Goal: Task Accomplishment & Management: Manage account settings

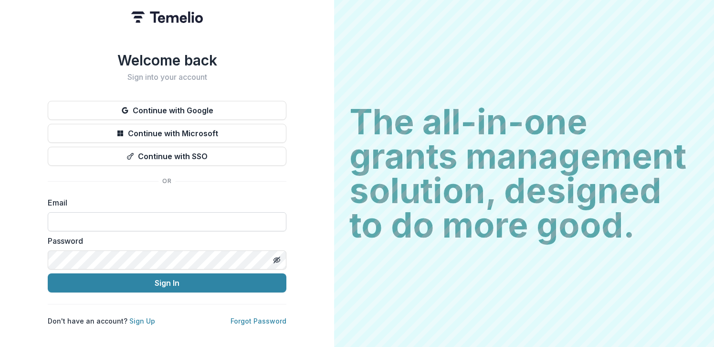
click at [122, 217] on input at bounding box center [167, 221] width 239 height 19
type input "**********"
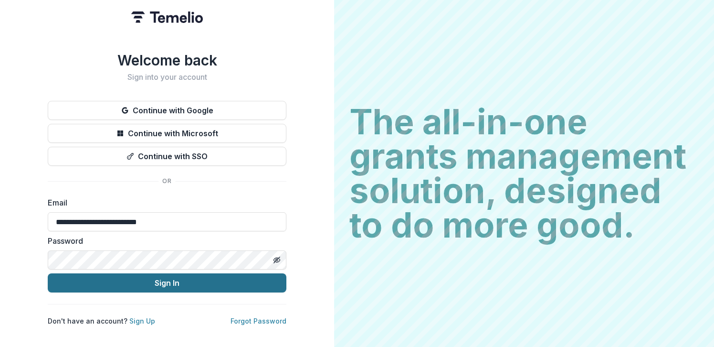
click at [161, 280] on button "Sign In" at bounding box center [167, 282] width 239 height 19
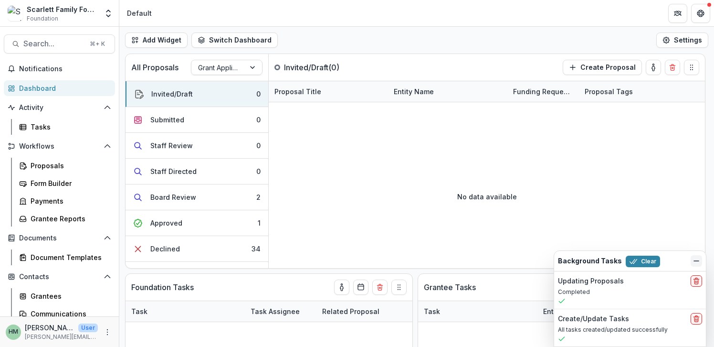
click at [700, 257] on icon "Dismiss" at bounding box center [697, 261] width 8 height 8
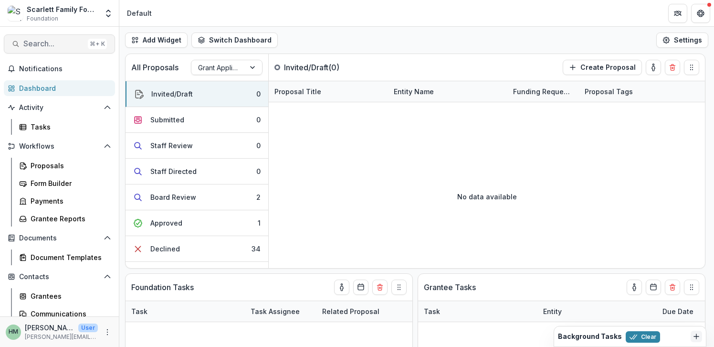
click at [52, 45] on span "Search..." at bounding box center [53, 43] width 61 height 9
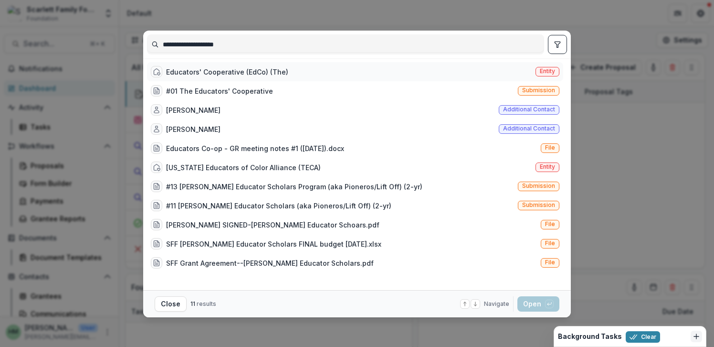
type input "**********"
click at [221, 69] on div "Educators' Cooperative (EdCo) (The)" at bounding box center [227, 72] width 122 height 10
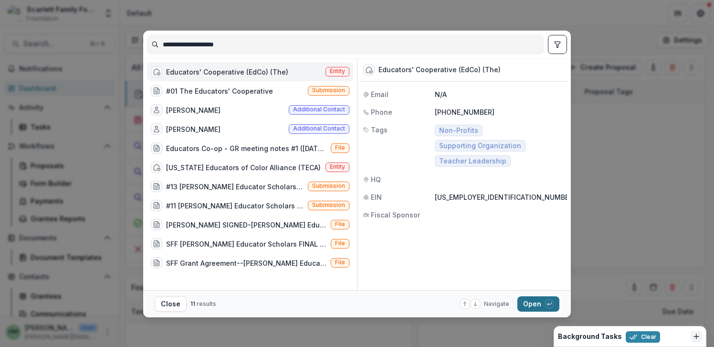
click at [533, 301] on button "Open with enter key" at bounding box center [539, 303] width 42 height 15
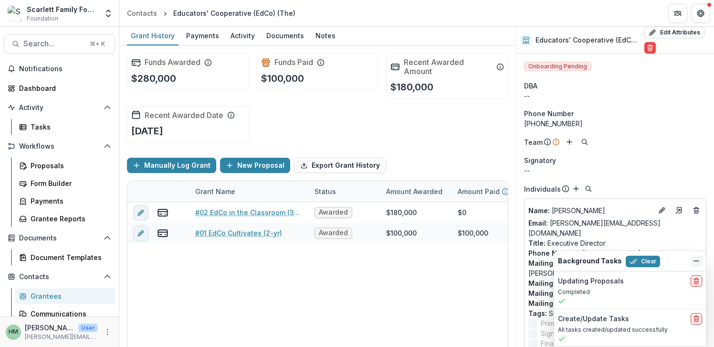
click at [698, 259] on icon "Dismiss" at bounding box center [697, 261] width 8 height 8
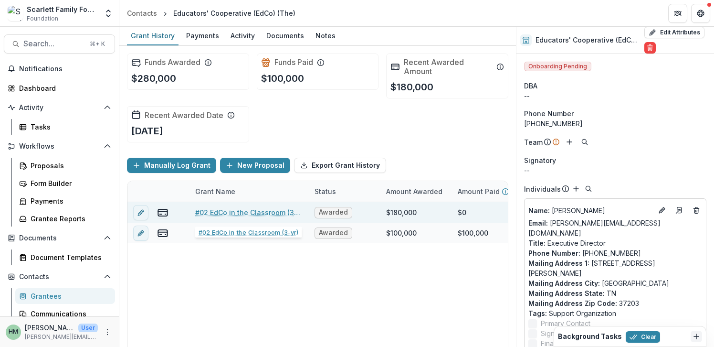
click at [255, 210] on link "#02 EdCo in the Classroom (3-yr)" at bounding box center [249, 212] width 108 height 10
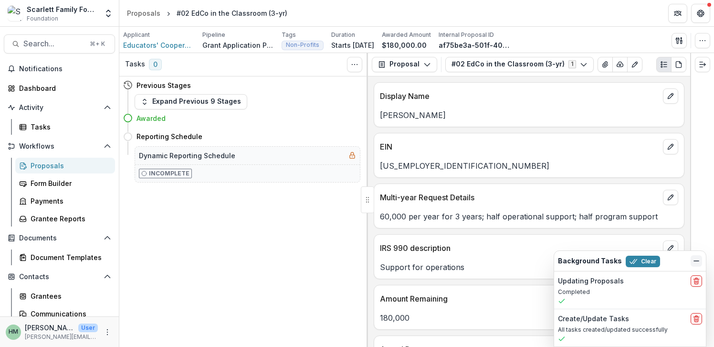
click at [700, 262] on icon "Dismiss" at bounding box center [697, 261] width 8 height 8
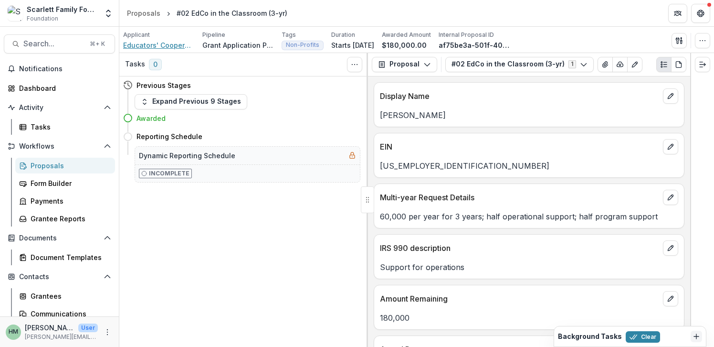
click at [174, 43] on span "Educators' Cooperative (EdCo) (The)" at bounding box center [159, 45] width 72 height 10
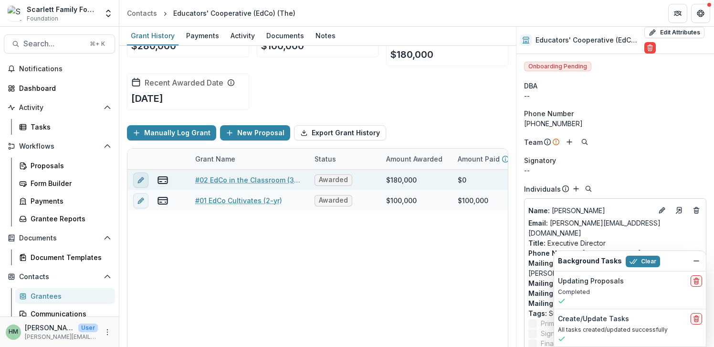
click at [137, 180] on icon "edit" at bounding box center [141, 180] width 8 height 8
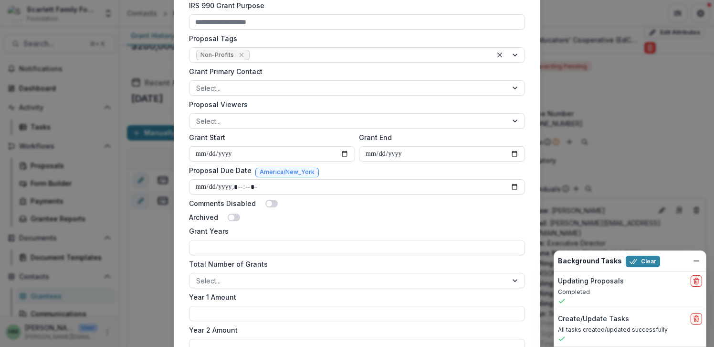
scroll to position [389, 0]
click at [513, 151] on input "Grant End" at bounding box center [442, 152] width 166 height 15
type input "**********"
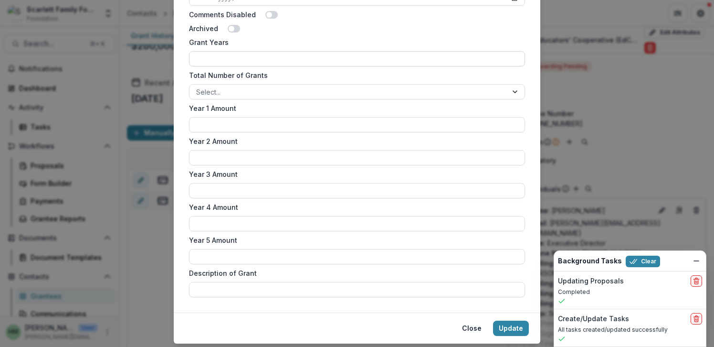
scroll to position [575, 0]
click at [301, 124] on input "Year 1 Amount" at bounding box center [357, 125] width 336 height 15
type input "*******"
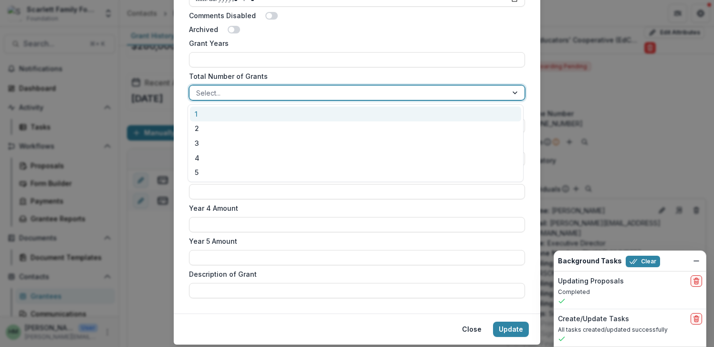
click at [280, 91] on div at bounding box center [348, 93] width 305 height 12
click at [273, 108] on div "1" at bounding box center [355, 113] width 331 height 15
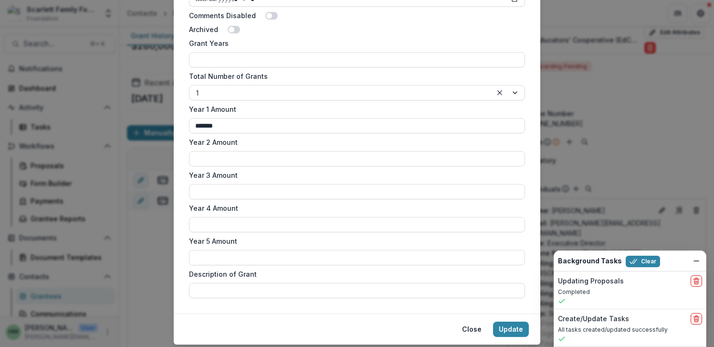
click at [281, 111] on label "Year 1 Amount" at bounding box center [354, 109] width 330 height 10
click at [281, 118] on input "*******" at bounding box center [357, 125] width 336 height 15
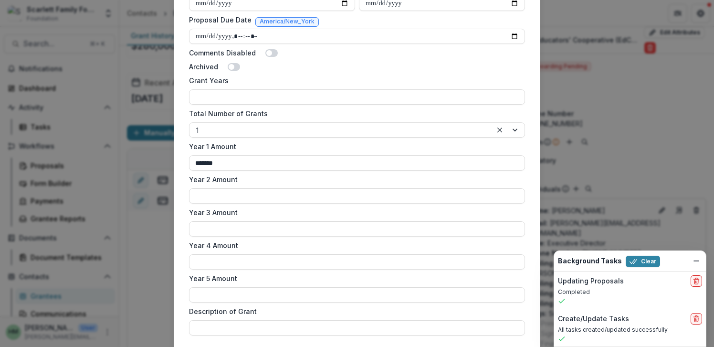
scroll to position [603, 0]
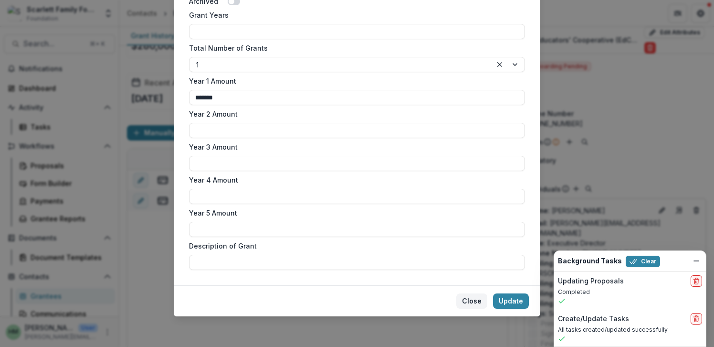
click at [472, 299] on button "Close" at bounding box center [471, 300] width 31 height 15
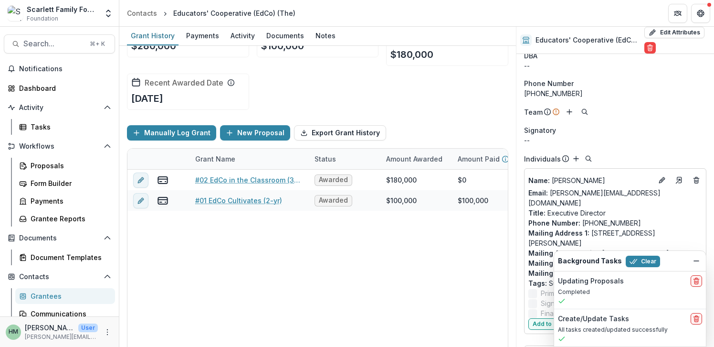
scroll to position [31, 0]
click at [696, 259] on icon "Dismiss" at bounding box center [697, 261] width 8 height 8
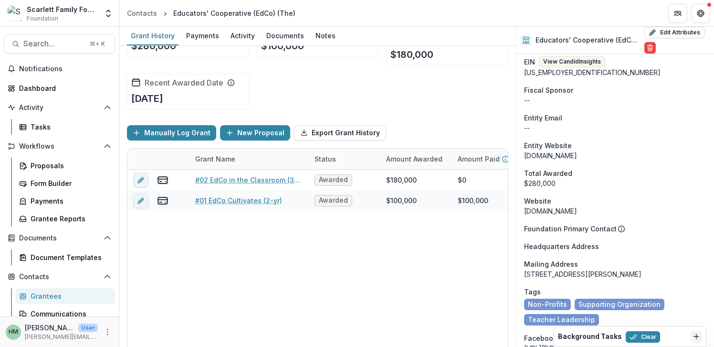
scroll to position [0, 0]
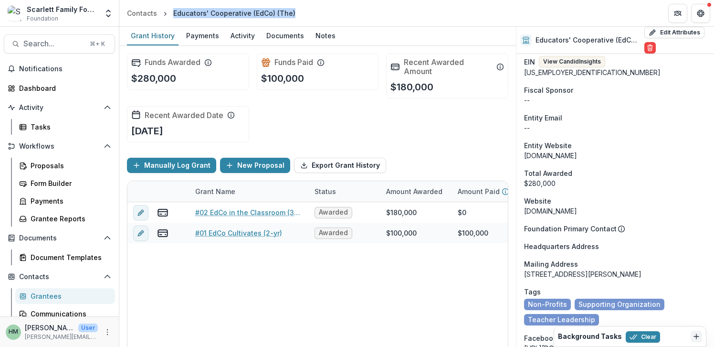
drag, startPoint x: 173, startPoint y: 12, endPoint x: 289, endPoint y: 8, distance: 116.1
click at [289, 8] on div "Educators' Cooperative (EdCo) (The)" at bounding box center [234, 13] width 122 height 10
copy div "Educators' Cooperative (EdCo) (The)"
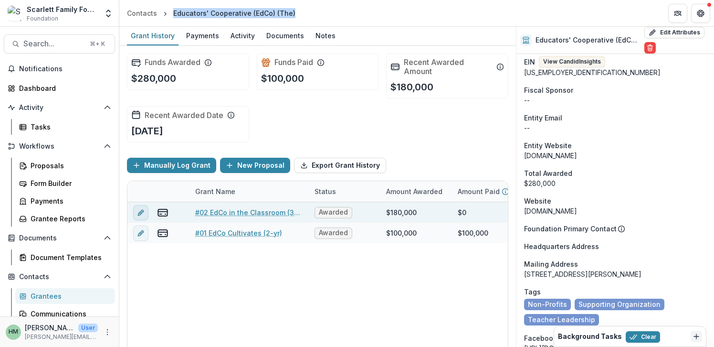
click at [141, 213] on icon "edit" at bounding box center [140, 213] width 4 height 4
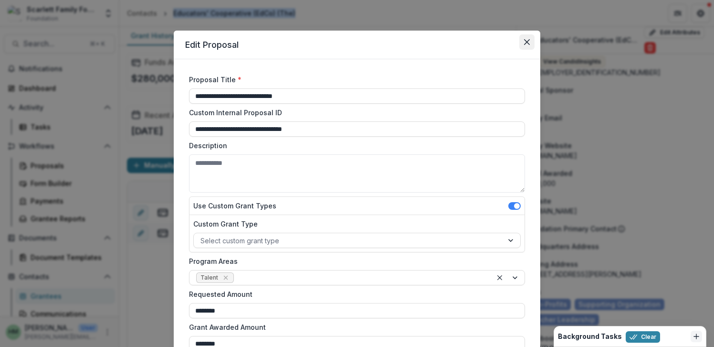
click at [527, 37] on button "Close" at bounding box center [527, 41] width 15 height 15
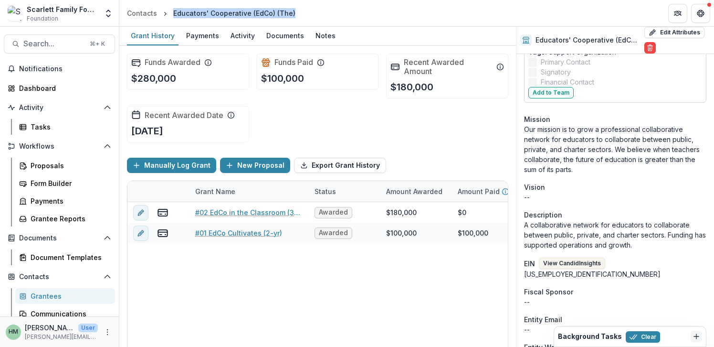
scroll to position [456, 0]
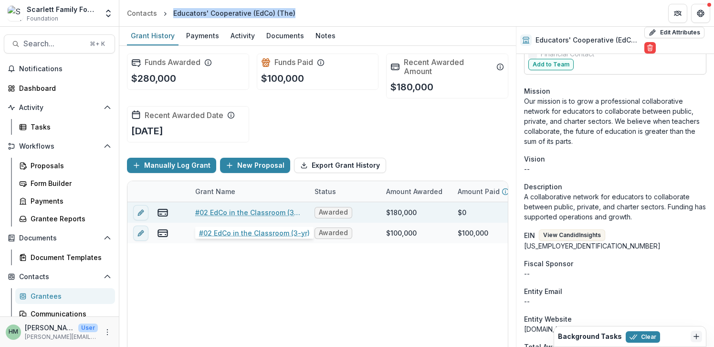
click at [227, 211] on link "#02 EdCo in the Classroom (3-yr)" at bounding box center [249, 212] width 108 height 10
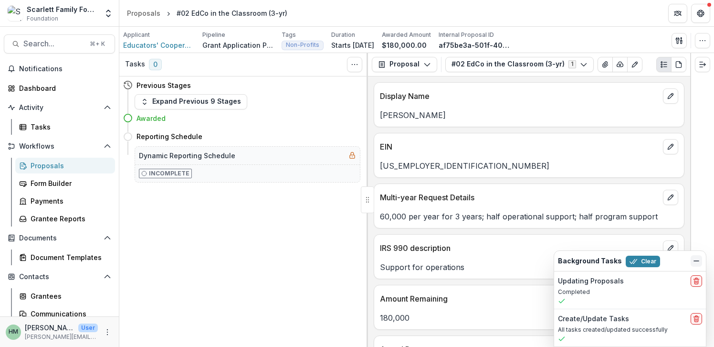
click at [695, 261] on line "Dismiss" at bounding box center [696, 261] width 5 height 0
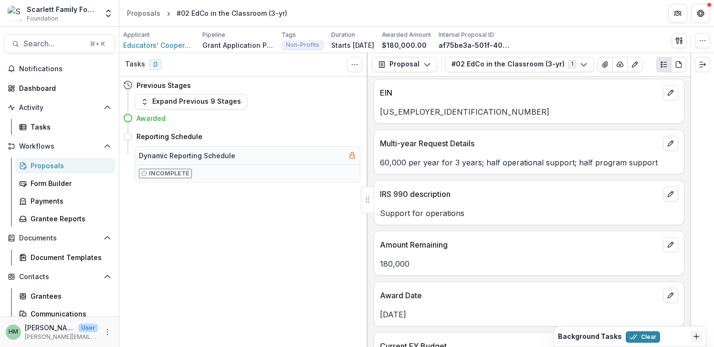
scroll to position [54, 0]
click at [155, 42] on span "Educators' Cooperative (EdCo) (The)" at bounding box center [159, 45] width 72 height 10
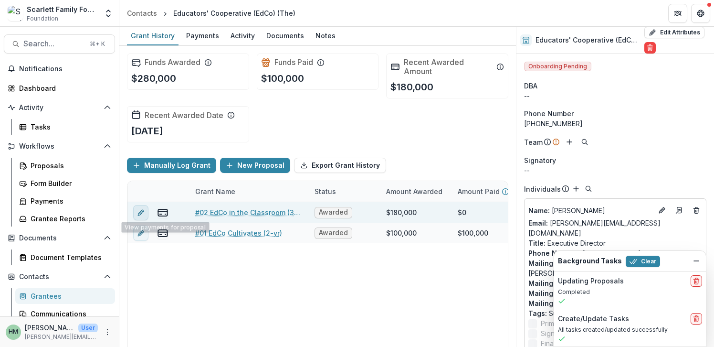
click at [145, 212] on button "edit" at bounding box center [140, 212] width 15 height 15
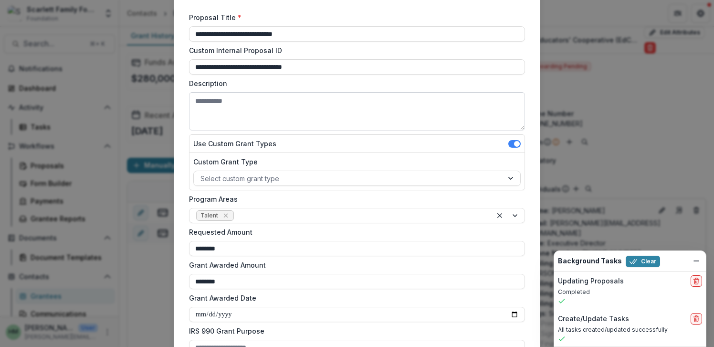
scroll to position [65, 0]
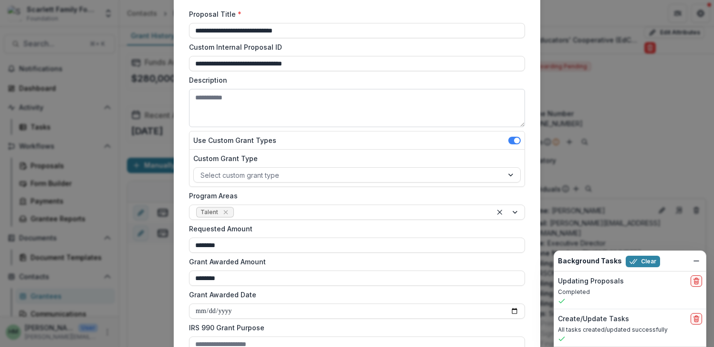
click at [254, 100] on textarea "Description" at bounding box center [357, 108] width 336 height 38
paste textarea "**********"
type textarea "**********"
click at [698, 260] on icon "Dismiss" at bounding box center [697, 261] width 8 height 8
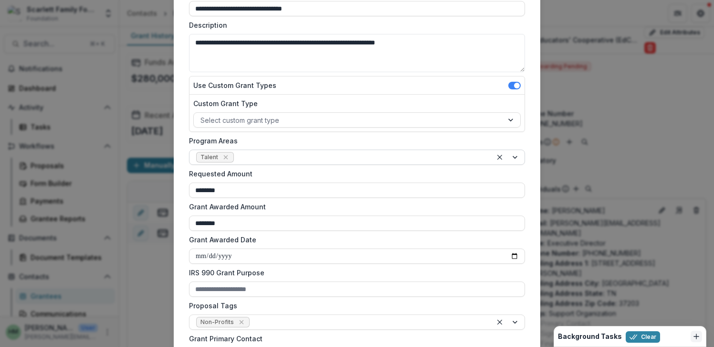
scroll to position [128, 0]
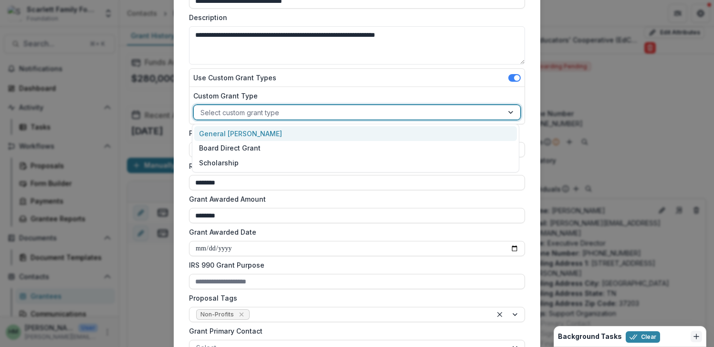
click at [367, 113] on div at bounding box center [349, 112] width 296 height 12
click at [354, 136] on div "General [PERSON_NAME]" at bounding box center [355, 133] width 323 height 15
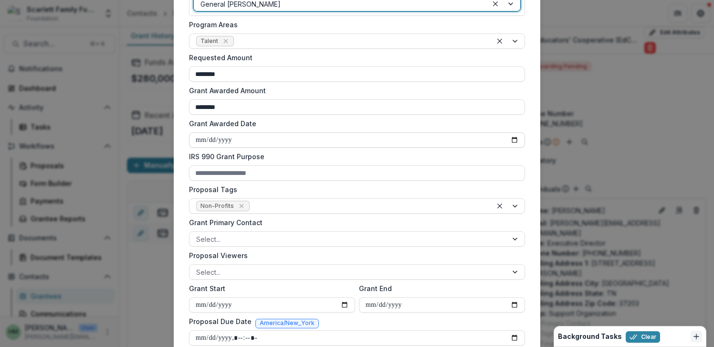
scroll to position [267, 0]
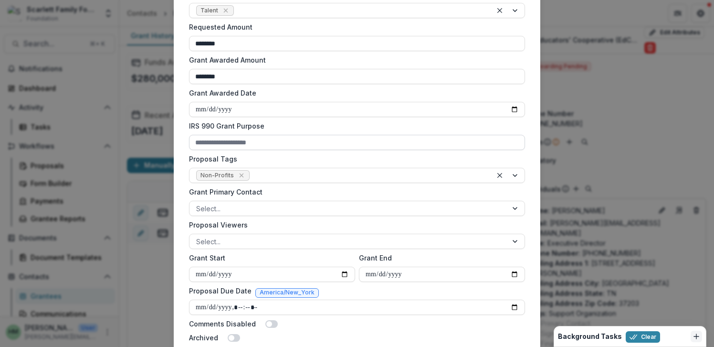
click at [259, 143] on input "IRS 990 Grant Purpose" at bounding box center [357, 142] width 336 height 15
click at [317, 124] on label "IRS 990 Grant Purpose" at bounding box center [354, 126] width 330 height 10
click at [317, 135] on input "IRS 990 Grant Purpose" at bounding box center [357, 142] width 336 height 15
click at [255, 146] on input "IRS 990 Grant Purpose" at bounding box center [357, 142] width 336 height 15
paste input "**********"
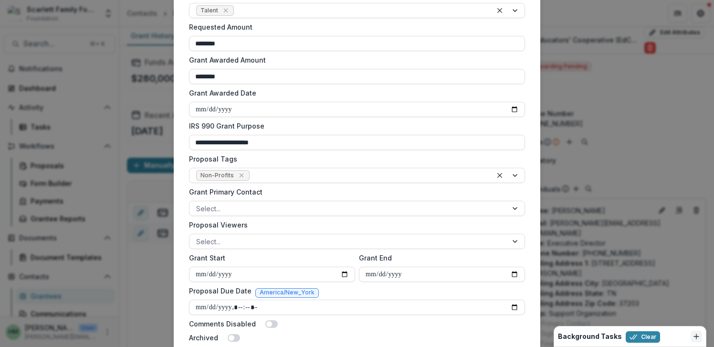
type input "**********"
click at [326, 159] on label "Proposal Tags" at bounding box center [354, 159] width 330 height 10
click at [254, 170] on input "Proposal Tags" at bounding box center [253, 175] width 2 height 10
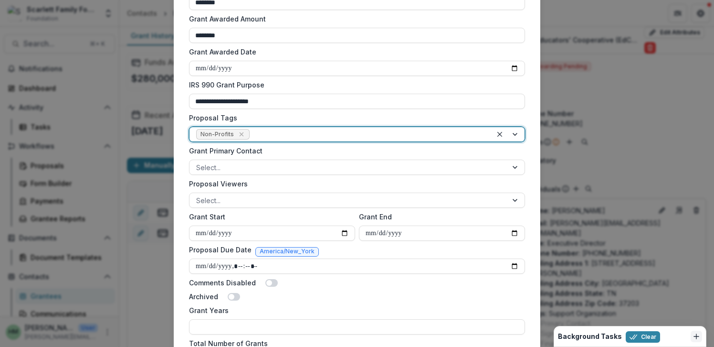
scroll to position [310, 0]
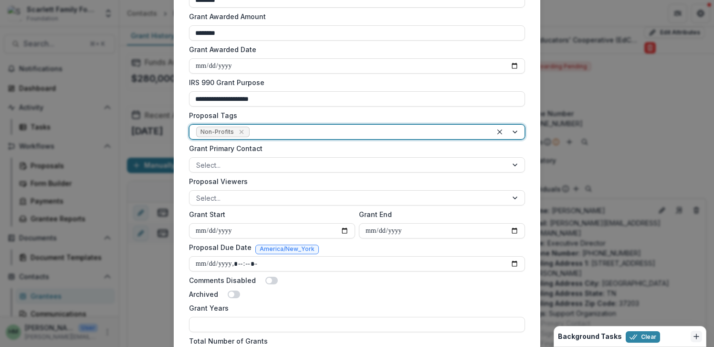
click at [333, 84] on label "IRS 990 Grant Purpose" at bounding box center [354, 82] width 330 height 10
click at [333, 91] on input "**********" at bounding box center [357, 98] width 336 height 15
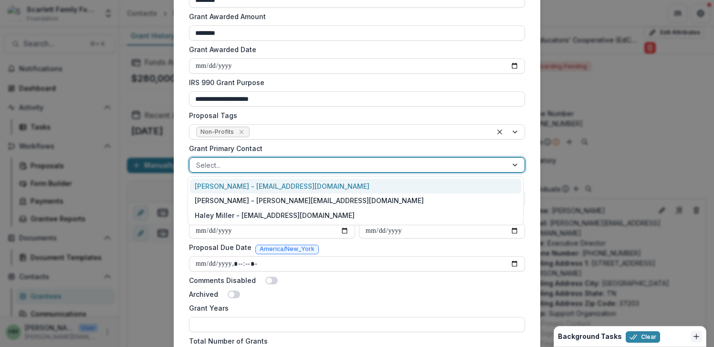
click at [291, 162] on div at bounding box center [348, 165] width 305 height 12
click at [288, 153] on label "Grant Primary Contact" at bounding box center [354, 148] width 330 height 10
click at [198, 160] on input "Grant Primary Contact" at bounding box center [197, 165] width 2 height 10
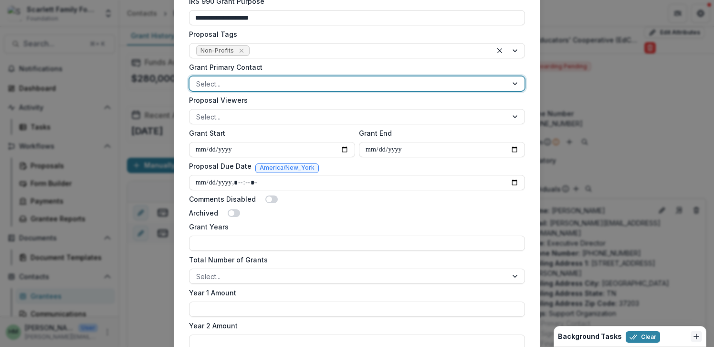
scroll to position [394, 0]
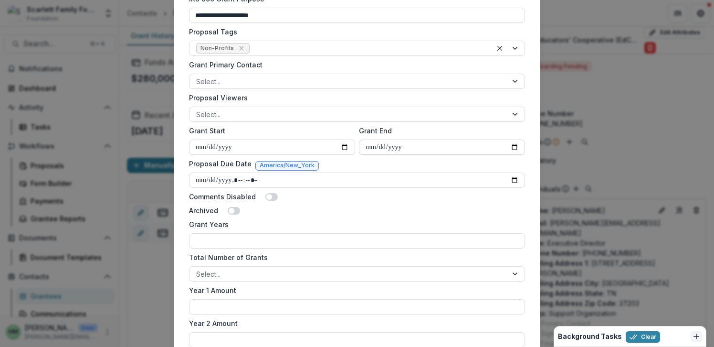
click at [513, 145] on input "Grant End" at bounding box center [442, 146] width 166 height 15
type input "**********"
click at [349, 80] on div at bounding box center [348, 81] width 305 height 12
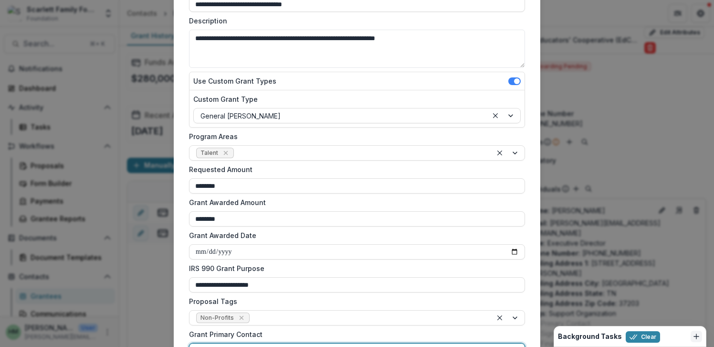
scroll to position [0, 0]
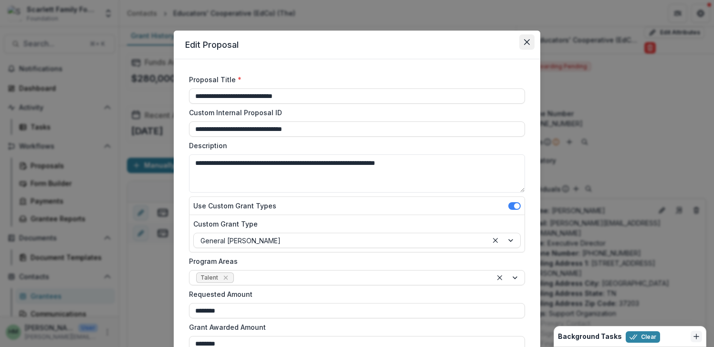
click at [525, 44] on icon "Close" at bounding box center [527, 42] width 6 height 6
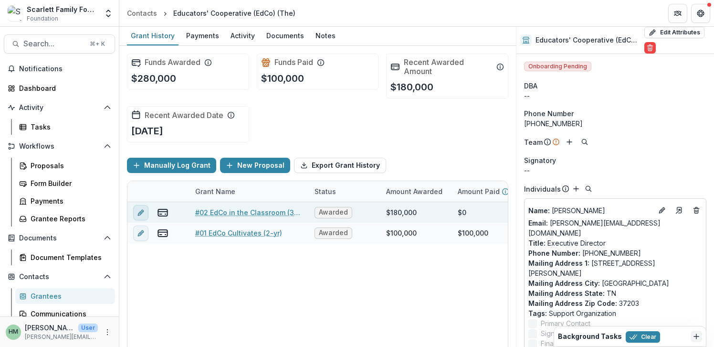
click at [144, 211] on icon "edit" at bounding box center [141, 213] width 8 height 8
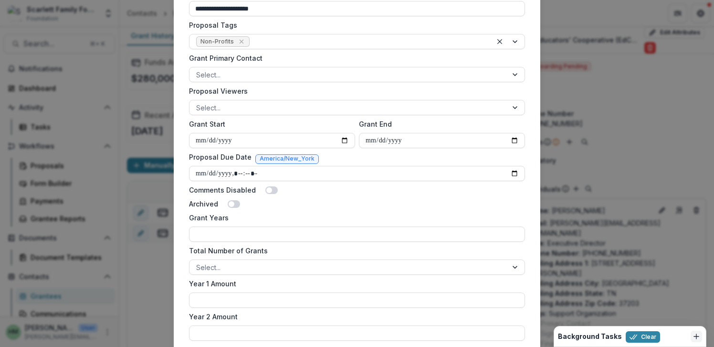
scroll to position [403, 0]
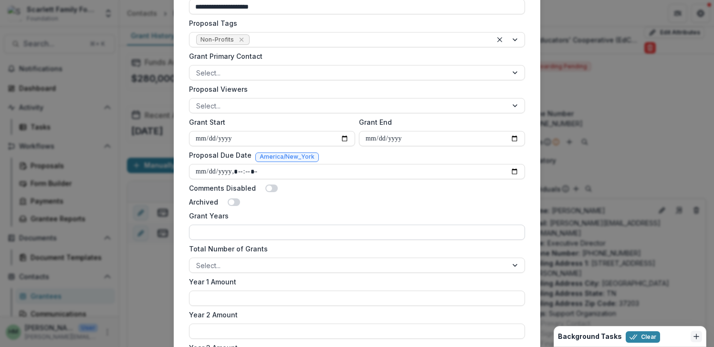
click at [247, 231] on input "Grant Years" at bounding box center [357, 231] width 336 height 15
type input "*"
click at [260, 254] on div "Total Number of Grants Select..." at bounding box center [357, 258] width 336 height 29
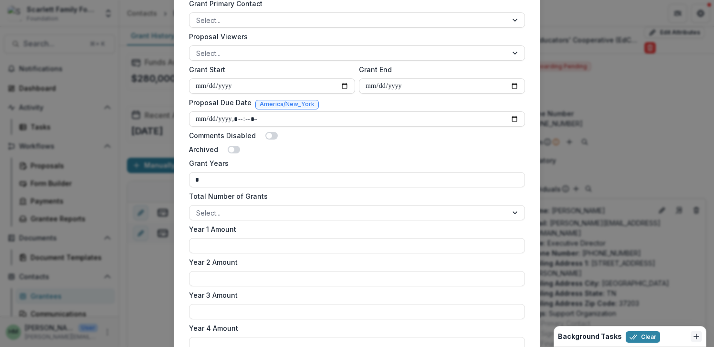
scroll to position [458, 0]
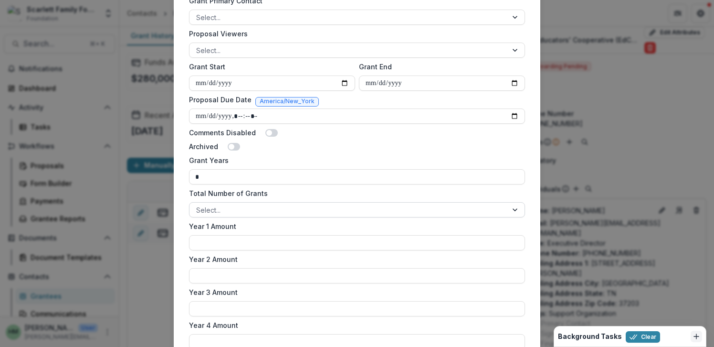
click at [257, 212] on div at bounding box center [348, 210] width 305 height 12
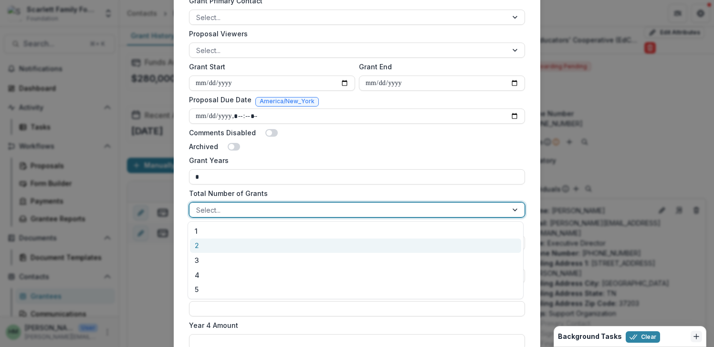
click at [236, 246] on div "2" at bounding box center [355, 245] width 331 height 15
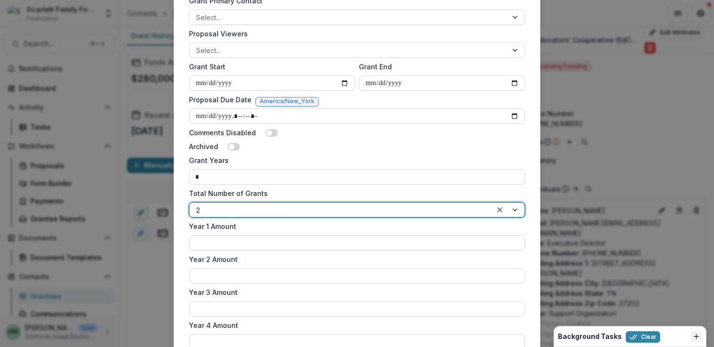
click at [261, 244] on input "Year 1 Amount" at bounding box center [357, 242] width 336 height 15
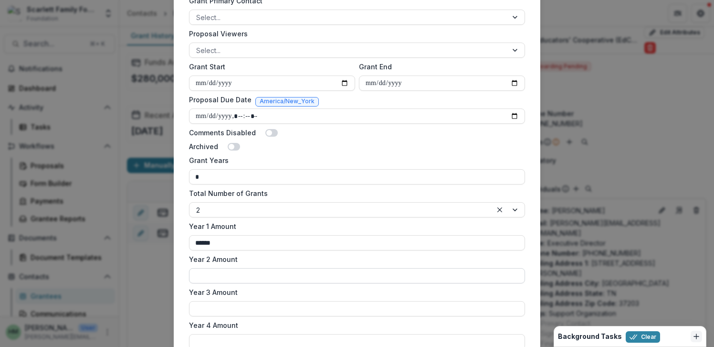
type input "******"
click at [253, 268] on input "Year 2 Amount" at bounding box center [357, 275] width 336 height 15
type input "******"
click at [237, 304] on input "Year 3 Amount" at bounding box center [357, 308] width 336 height 15
type input "******"
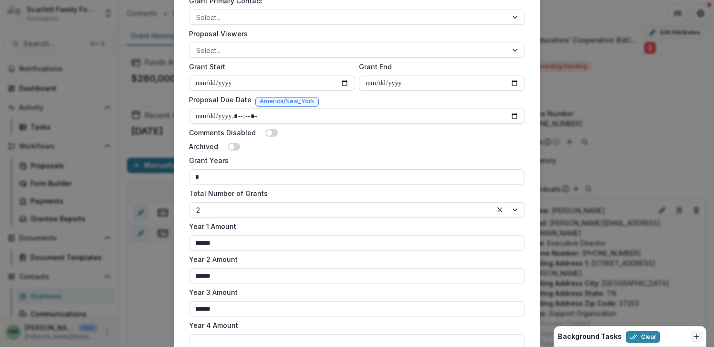
click at [274, 295] on label "Year 3 Amount" at bounding box center [354, 292] width 330 height 10
click at [274, 301] on input "******" at bounding box center [357, 308] width 336 height 15
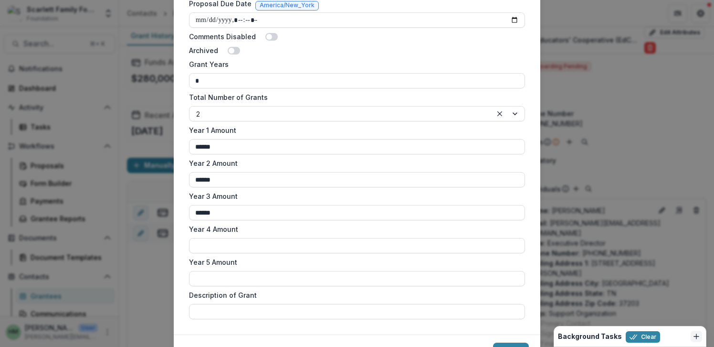
scroll to position [603, 0]
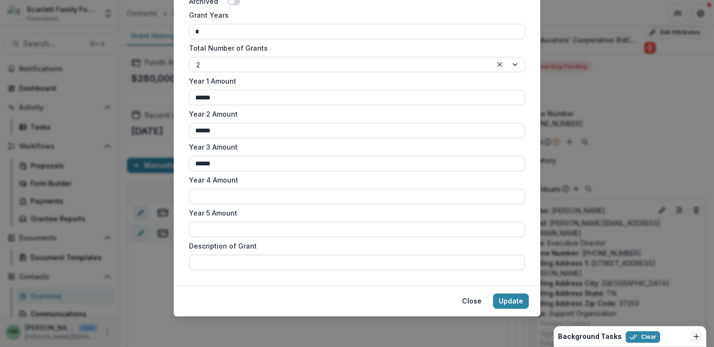
click at [226, 256] on input "Description of Grant" at bounding box center [357, 262] width 336 height 15
paste input "**********"
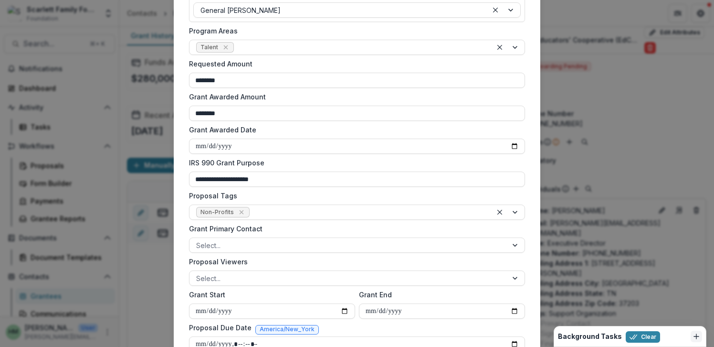
scroll to position [0, 0]
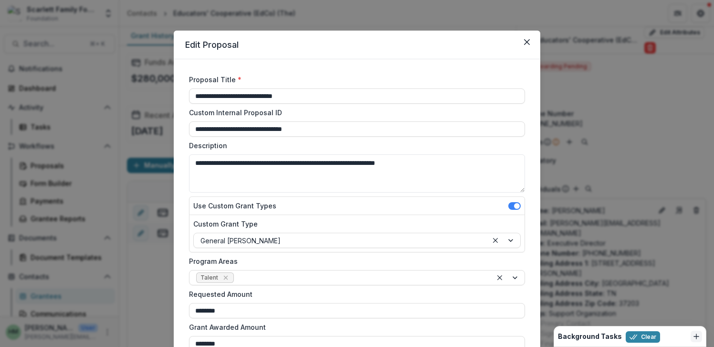
type input "**********"
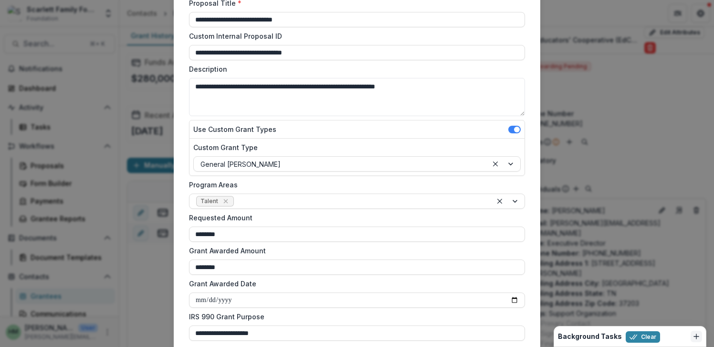
scroll to position [69, 0]
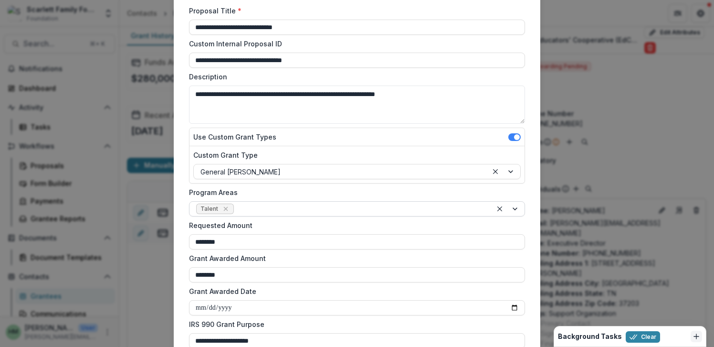
click at [512, 207] on div at bounding box center [508, 209] width 32 height 14
click at [399, 194] on label "Program Areas" at bounding box center [354, 192] width 330 height 10
click at [238, 204] on input "Program Areas" at bounding box center [237, 209] width 2 height 10
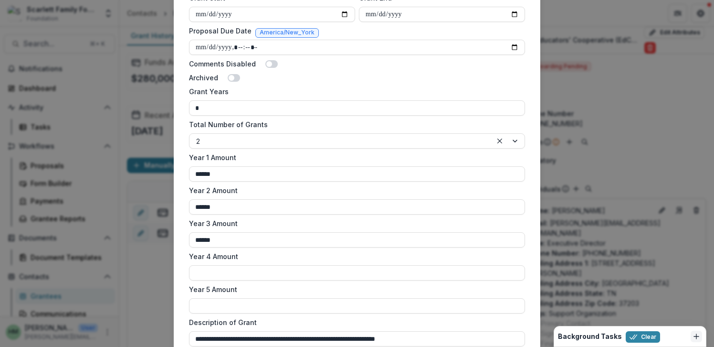
scroll to position [603, 0]
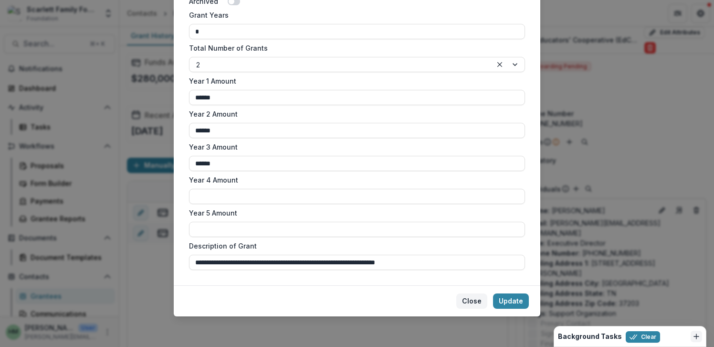
click at [471, 300] on button "Close" at bounding box center [471, 300] width 31 height 15
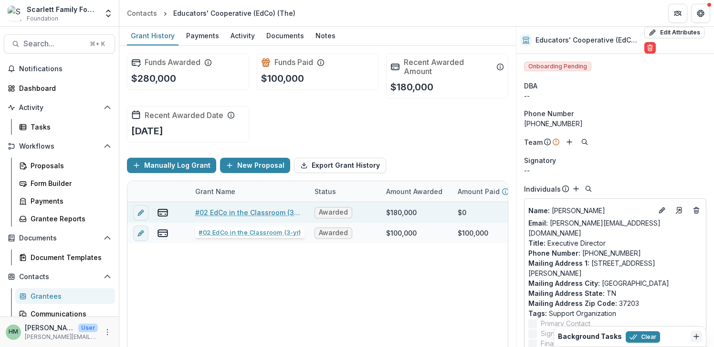
click at [248, 214] on link "#02 EdCo in the Classroom (3-yr)" at bounding box center [249, 212] width 108 height 10
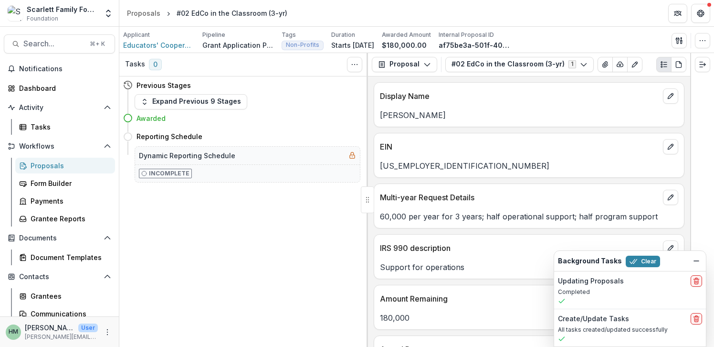
click at [627, 284] on div "Updating Proposals" at bounding box center [630, 280] width 144 height 11
click at [149, 43] on span "Educators' Cooperative (EdCo) (The)" at bounding box center [159, 45] width 72 height 10
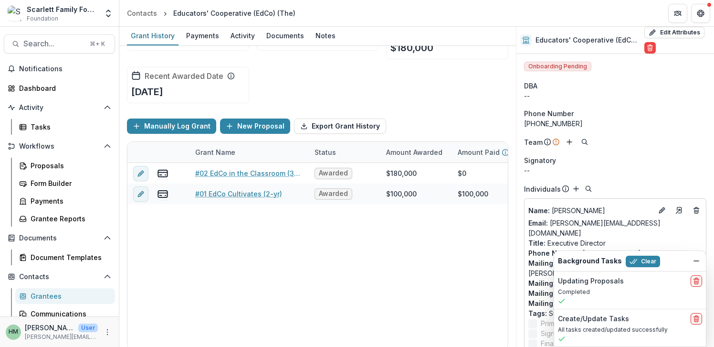
scroll to position [40, 0]
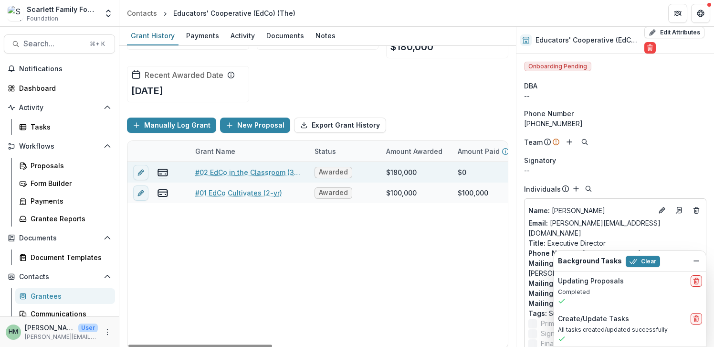
click at [219, 173] on link "#02 EdCo in the Classroom (3-yr)" at bounding box center [249, 172] width 108 height 10
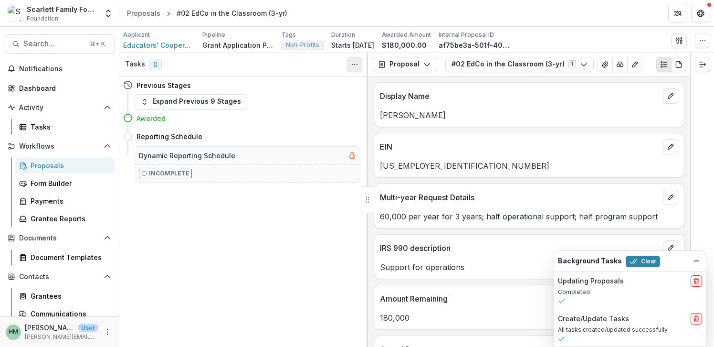
click at [351, 66] on icon "Toggle View Cancelled Tasks" at bounding box center [355, 65] width 8 height 8
click at [402, 60] on button "Proposal" at bounding box center [404, 64] width 65 height 15
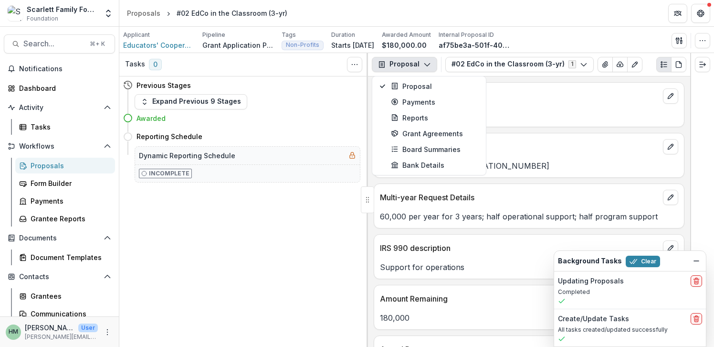
click at [325, 121] on div "Awarded" at bounding box center [249, 118] width 224 height 10
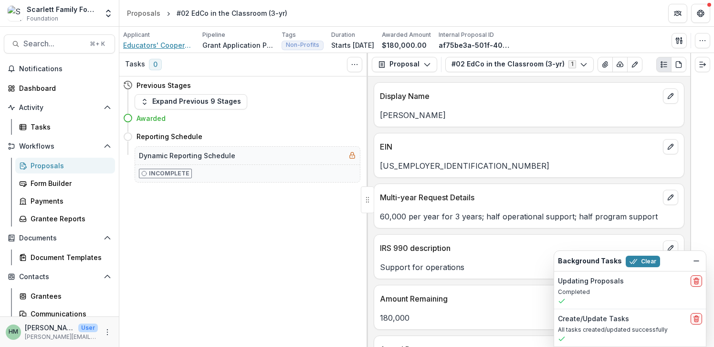
click at [161, 46] on span "Educators' Cooperative (EdCo) (The)" at bounding box center [159, 45] width 72 height 10
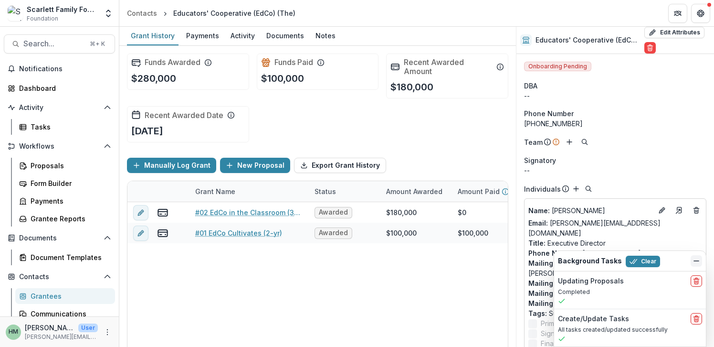
click at [695, 258] on icon "Dismiss" at bounding box center [697, 261] width 8 height 8
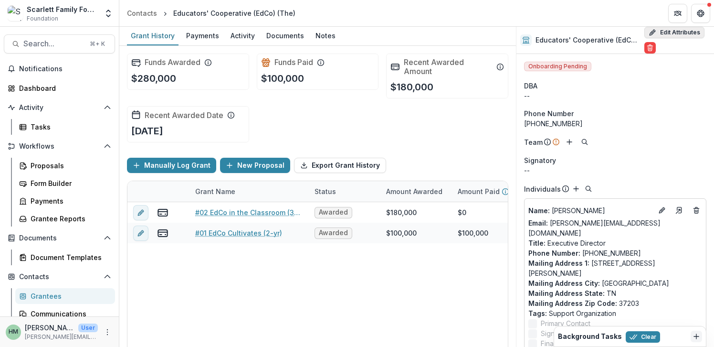
click at [671, 32] on button "Edit Attributes" at bounding box center [675, 32] width 60 height 11
select select
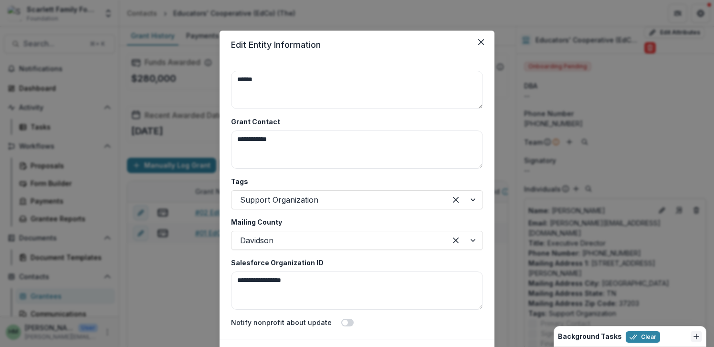
scroll to position [53, 0]
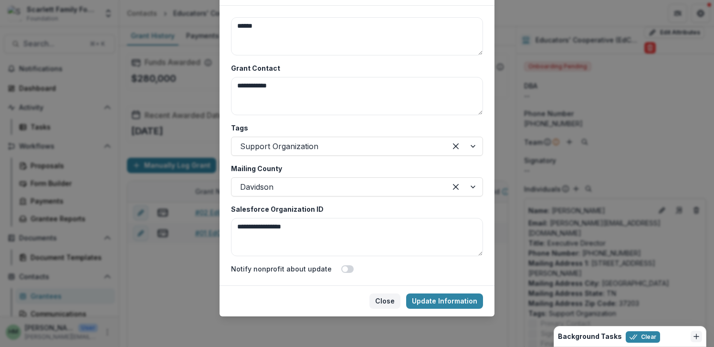
click at [381, 297] on button "Close" at bounding box center [385, 300] width 31 height 15
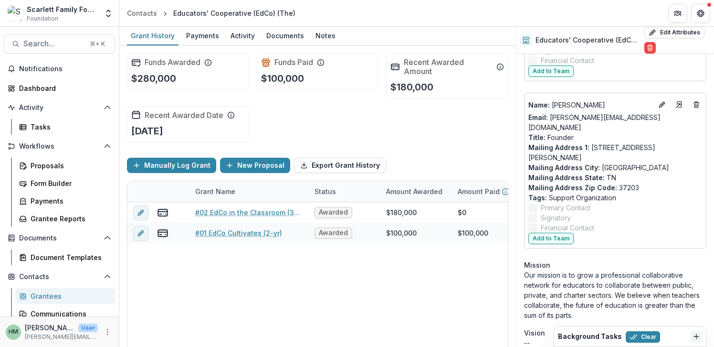
scroll to position [132, 0]
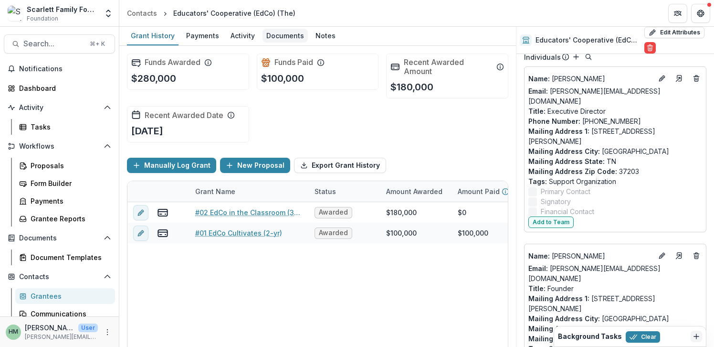
click at [276, 32] on div "Documents" at bounding box center [285, 36] width 45 height 14
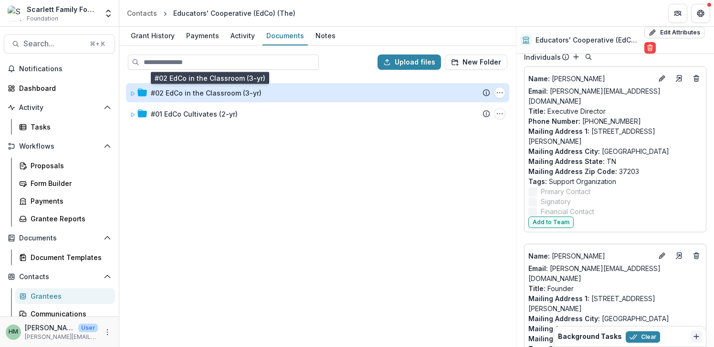
click at [175, 94] on div "#02 EdCo in the Classroom (3-yr)" at bounding box center [206, 93] width 111 height 10
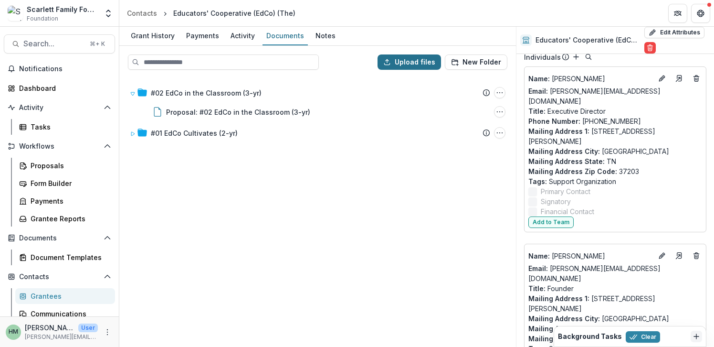
click at [402, 63] on button "Upload files" at bounding box center [410, 61] width 64 height 15
type input "**********"
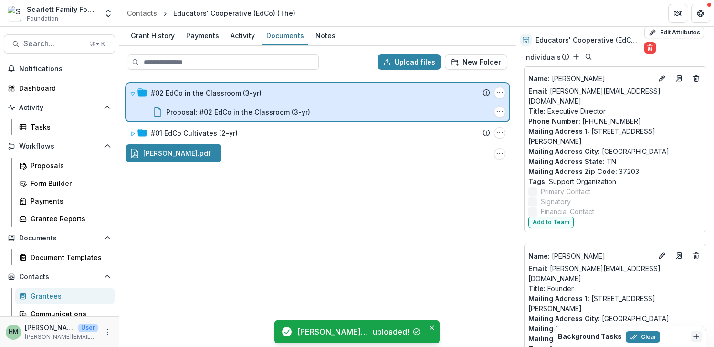
drag, startPoint x: 166, startPoint y: 154, endPoint x: 188, endPoint y: 108, distance: 50.2
click at [188, 108] on div "Upload files New Folder #02 EdCo in the Classroom (3-yr) Submission Temelio Pro…" at bounding box center [317, 196] width 397 height 301
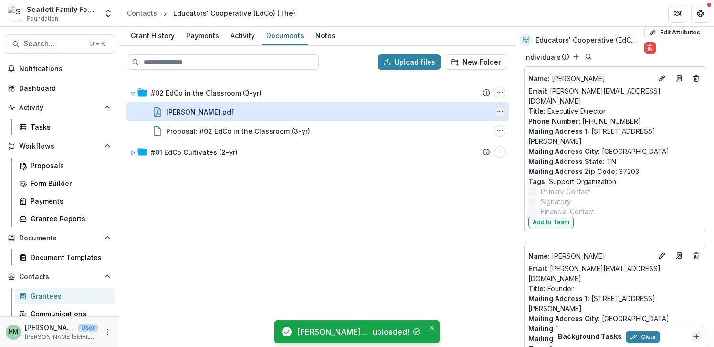
click at [501, 107] on button "Tom.pdf Options" at bounding box center [499, 111] width 11 height 11
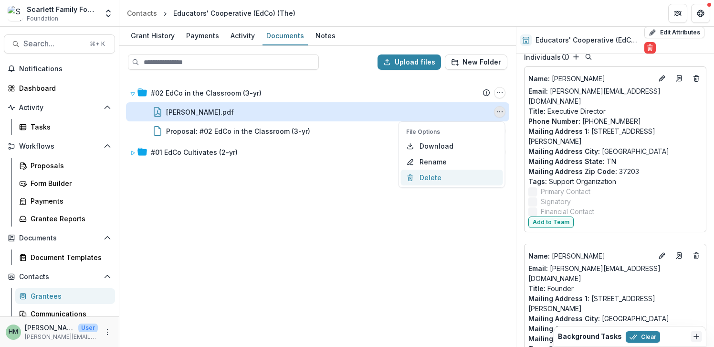
click at [432, 175] on button "Delete" at bounding box center [452, 178] width 102 height 16
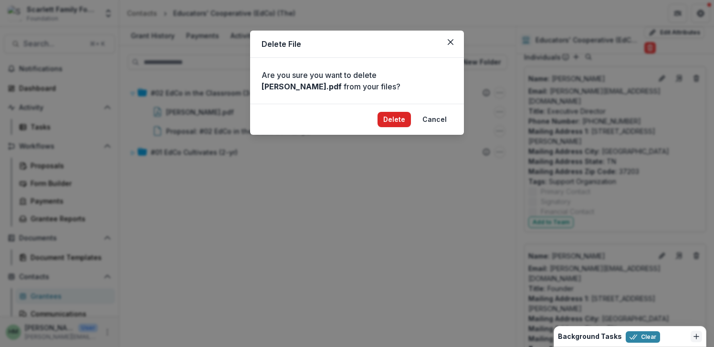
click at [396, 120] on button "Delete" at bounding box center [394, 119] width 33 height 15
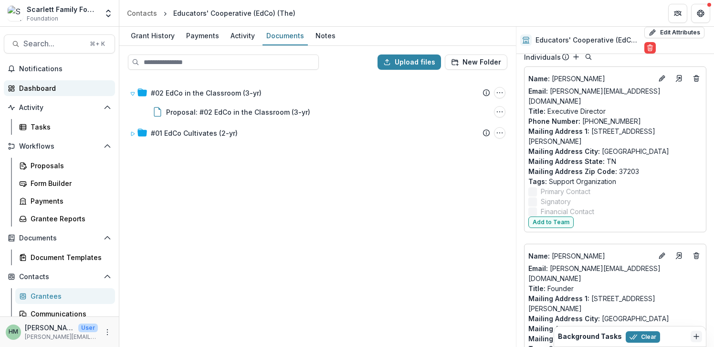
click at [36, 88] on div "Dashboard" at bounding box center [63, 88] width 88 height 10
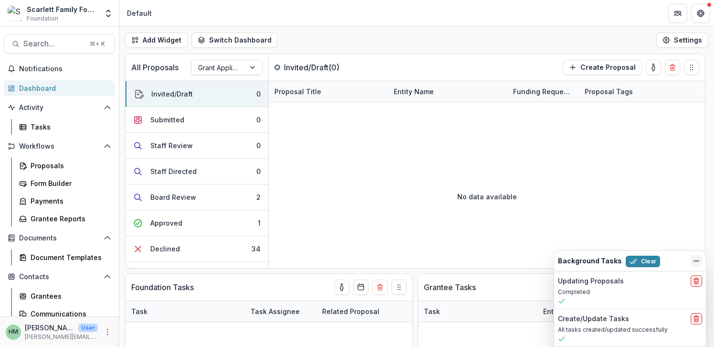
click at [698, 260] on icon "Dismiss" at bounding box center [697, 261] width 8 height 8
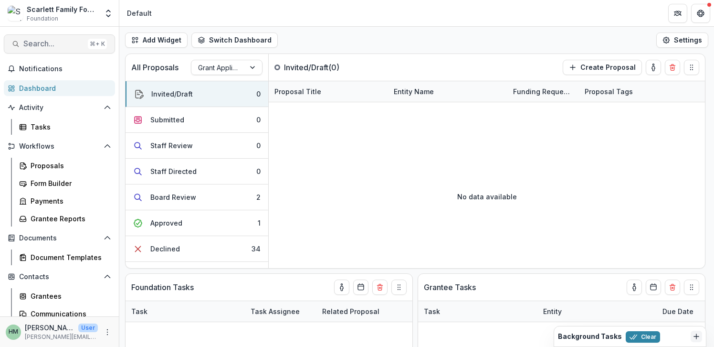
click at [38, 42] on span "Search..." at bounding box center [53, 43] width 61 height 9
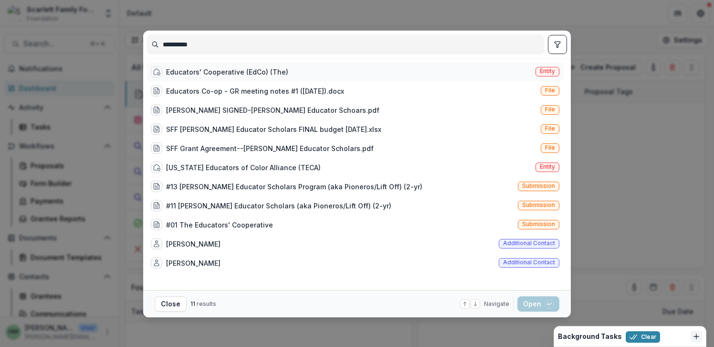
type input "**********"
click at [183, 68] on div "Educators' Cooperative (EdCo) (The)" at bounding box center [227, 72] width 122 height 10
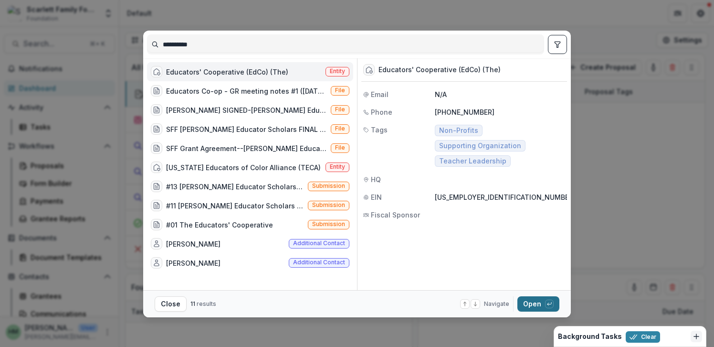
click at [538, 307] on button "Open with enter key" at bounding box center [539, 303] width 42 height 15
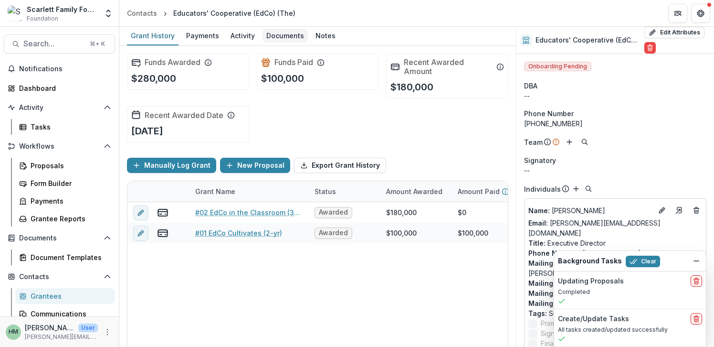
click at [286, 38] on div "Documents" at bounding box center [285, 36] width 45 height 14
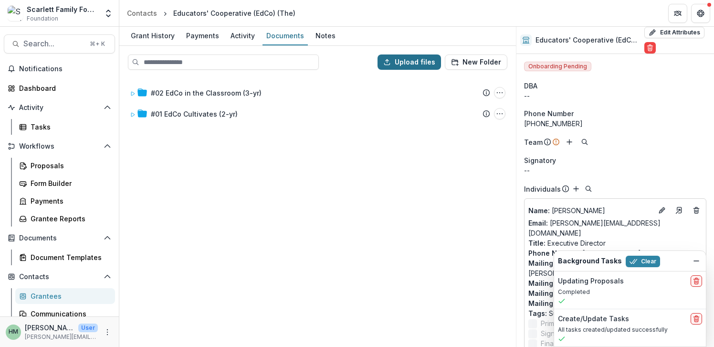
click at [411, 62] on button "Upload files" at bounding box center [410, 61] width 64 height 15
type input "**********"
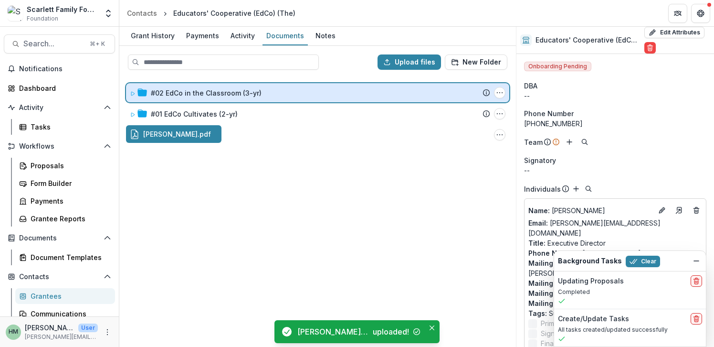
drag, startPoint x: 165, startPoint y: 134, endPoint x: 189, endPoint y: 95, distance: 45.7
click at [189, 95] on div "Upload files New Folder #02 EdCo in the Classroom (3-yr) Submission Temelio Pro…" at bounding box center [317, 196] width 397 height 301
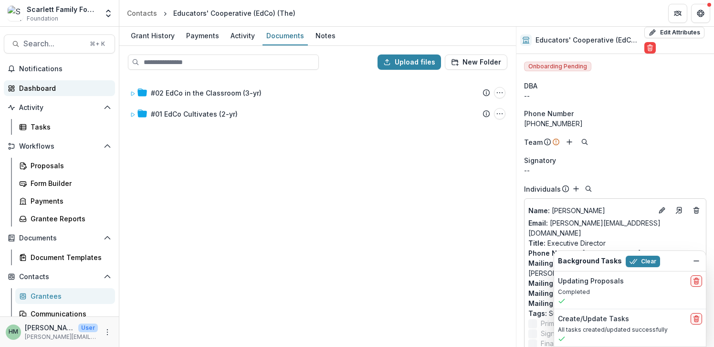
click at [31, 91] on div "Dashboard" at bounding box center [63, 88] width 88 height 10
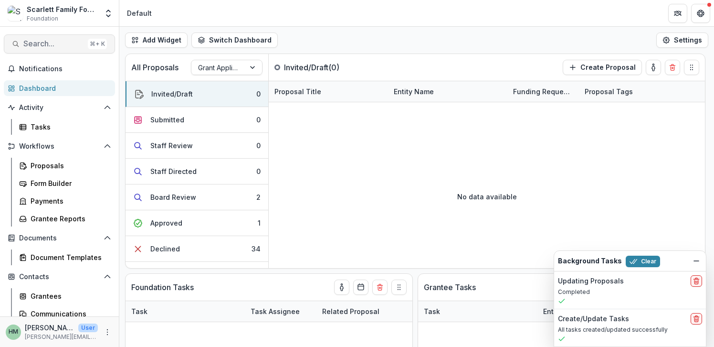
click at [59, 45] on span "Search..." at bounding box center [53, 43] width 61 height 9
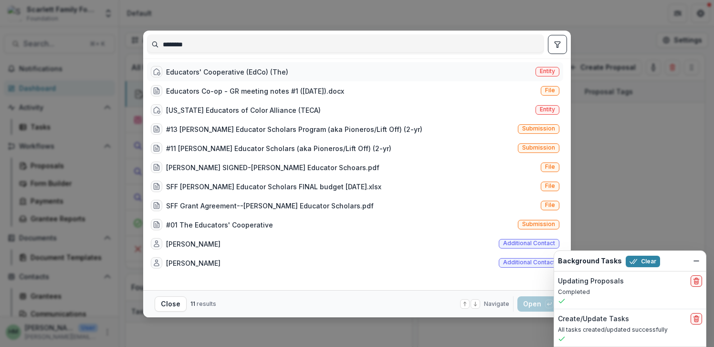
type input "********"
click at [218, 74] on div "Educators' Cooperative (EdCo) (The)" at bounding box center [227, 72] width 122 height 10
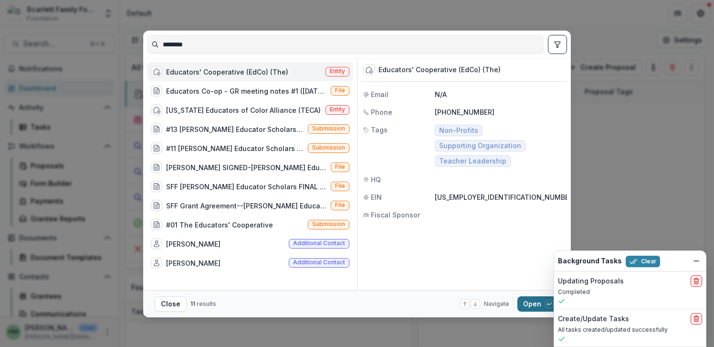
click at [526, 298] on button "Open with enter key" at bounding box center [539, 303] width 42 height 15
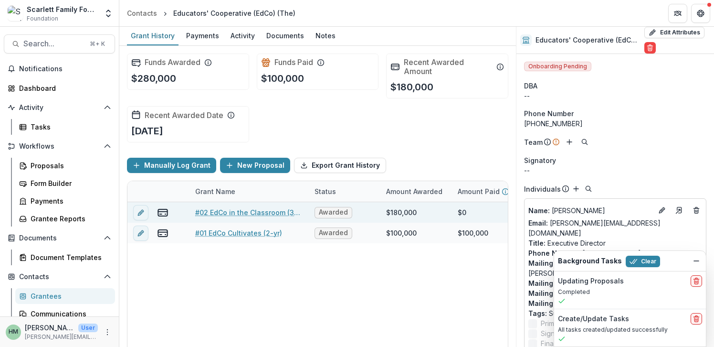
click at [232, 213] on link "#02 EdCo in the Classroom (3-yr)" at bounding box center [249, 212] width 108 height 10
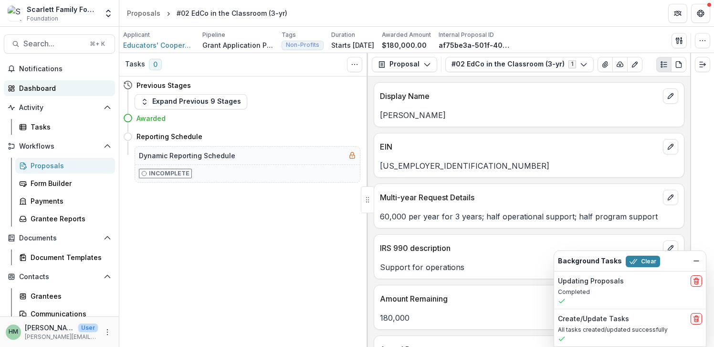
click at [36, 91] on div "Dashboard" at bounding box center [63, 88] width 88 height 10
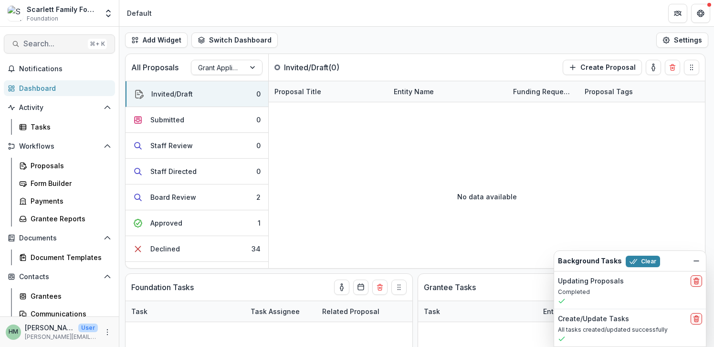
click at [53, 48] on span "Search..." at bounding box center [53, 43] width 61 height 9
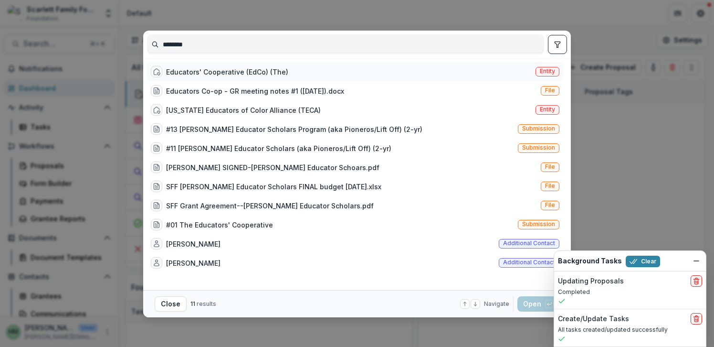
type input "********"
click at [249, 70] on div "Educators' Cooperative (EdCo) (The)" at bounding box center [227, 72] width 122 height 10
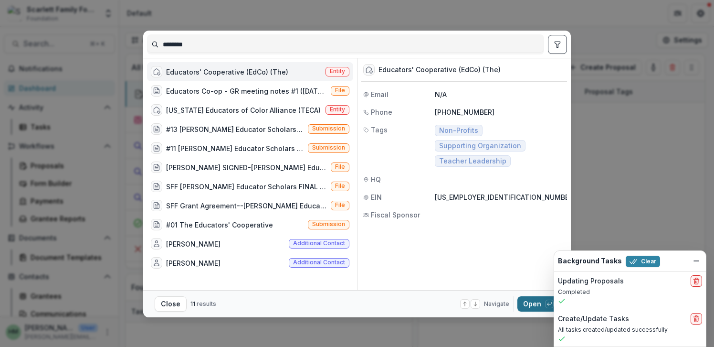
click at [531, 303] on button "Open with enter key" at bounding box center [539, 303] width 42 height 15
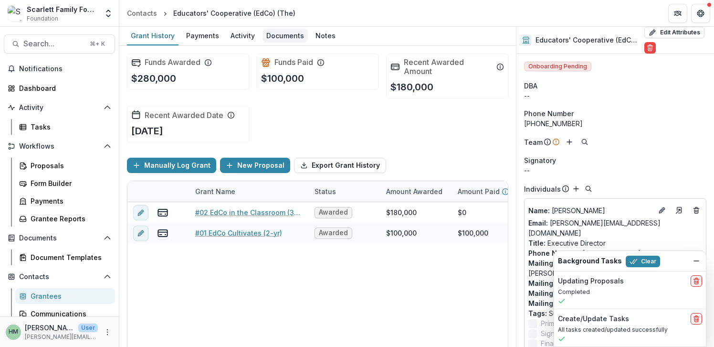
click at [272, 32] on div "Documents" at bounding box center [285, 36] width 45 height 14
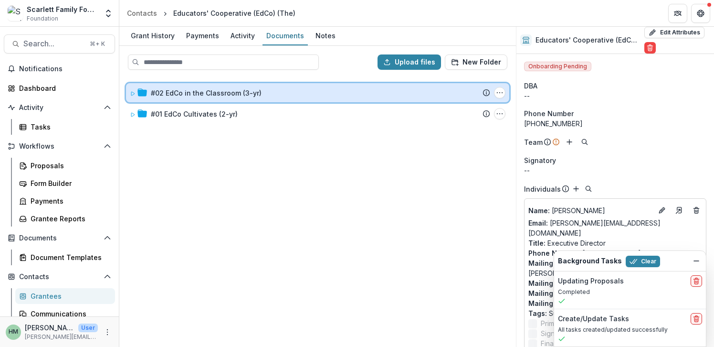
click at [133, 95] on icon at bounding box center [133, 94] width 6 height 6
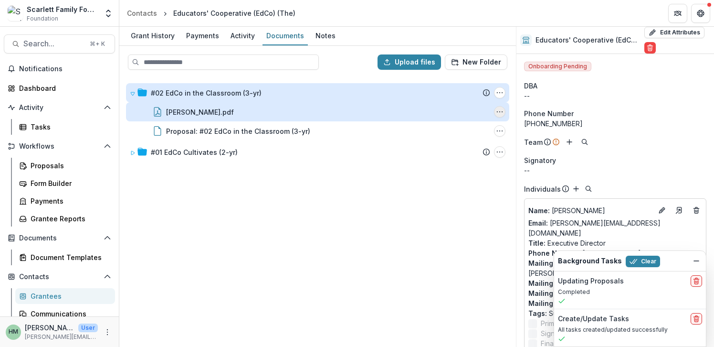
click at [499, 112] on icon "Tom.pdf Options" at bounding box center [500, 112] width 8 height 8
click at [435, 174] on button "Delete" at bounding box center [452, 178] width 102 height 16
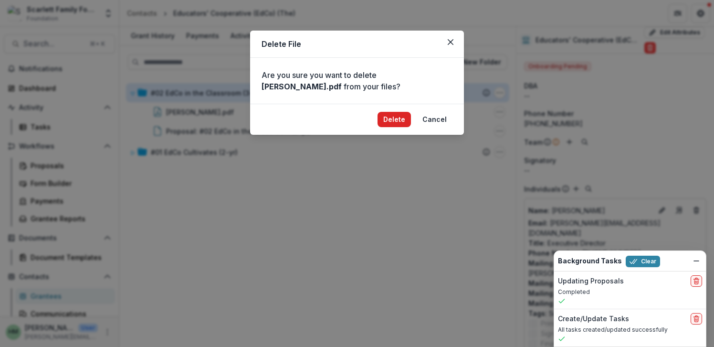
click at [396, 121] on button "Delete" at bounding box center [394, 119] width 33 height 15
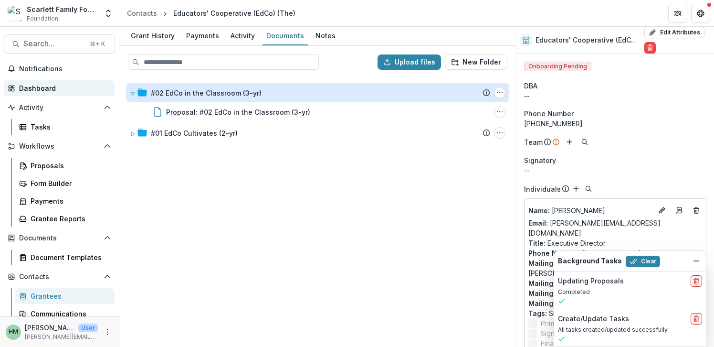
click at [37, 84] on div "Dashboard" at bounding box center [63, 88] width 88 height 10
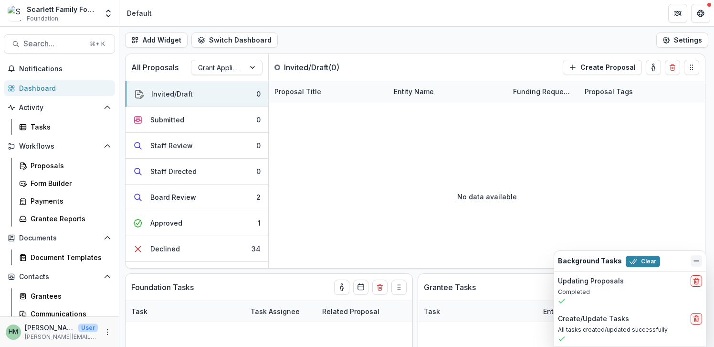
click at [696, 258] on icon "Dismiss" at bounding box center [697, 261] width 8 height 8
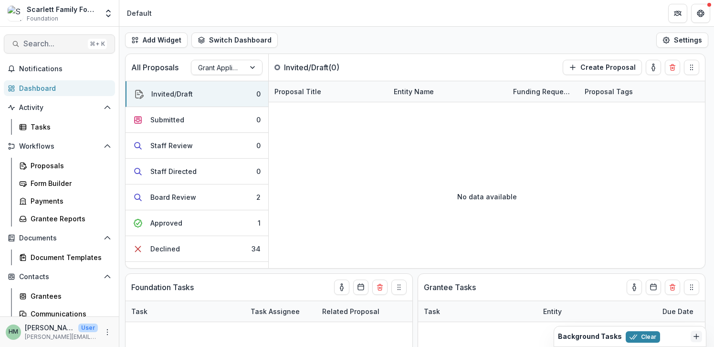
click at [54, 41] on span "Search..." at bounding box center [53, 43] width 61 height 9
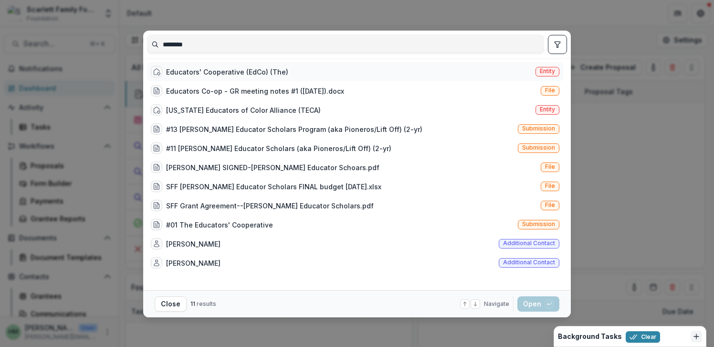
type input "********"
click at [215, 71] on div "Educators' Cooperative (EdCo) (The)" at bounding box center [227, 72] width 122 height 10
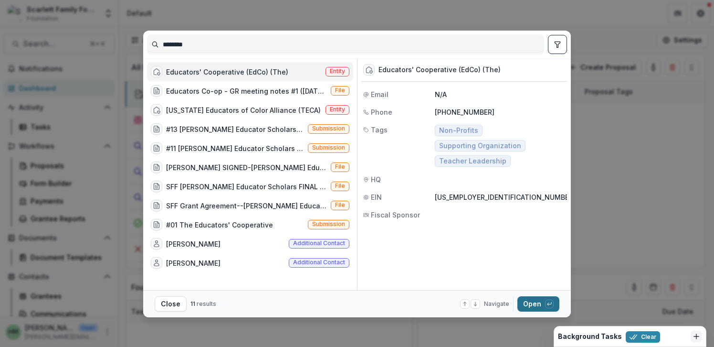
click at [530, 302] on button "Open with enter key" at bounding box center [539, 303] width 42 height 15
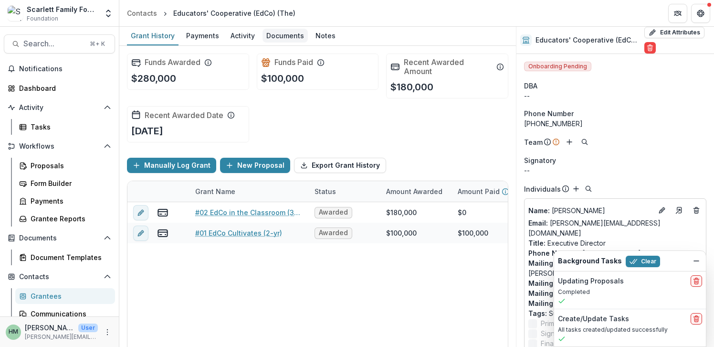
click at [286, 33] on div "Documents" at bounding box center [285, 36] width 45 height 14
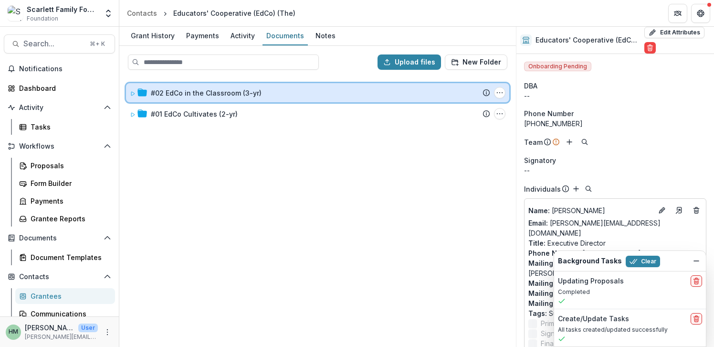
click at [133, 95] on icon at bounding box center [132, 94] width 3 height 4
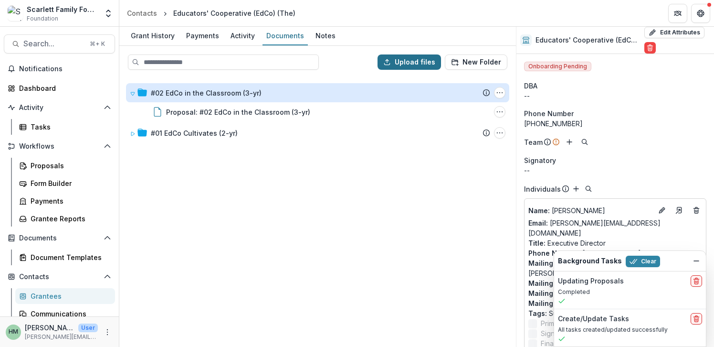
click at [421, 64] on button "Upload files" at bounding box center [410, 61] width 64 height 15
type input "**********"
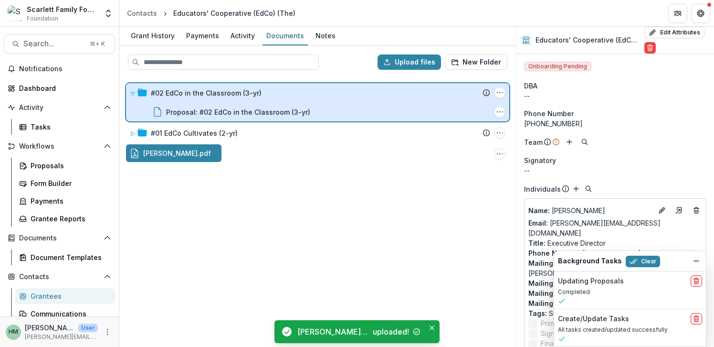
drag, startPoint x: 168, startPoint y: 154, endPoint x: 199, endPoint y: 106, distance: 57.0
click at [199, 106] on div "Upload files New Folder #02 EdCo in the Classroom (3-yr) Submission Temelio Pro…" at bounding box center [317, 196] width 397 height 301
